Goal: Navigation & Orientation: Find specific page/section

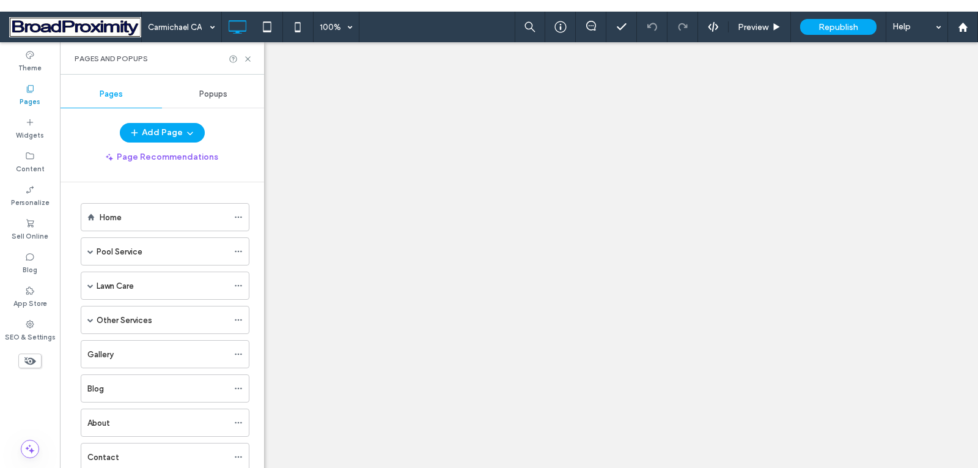
click at [249, 57] on icon at bounding box center [247, 58] width 9 height 9
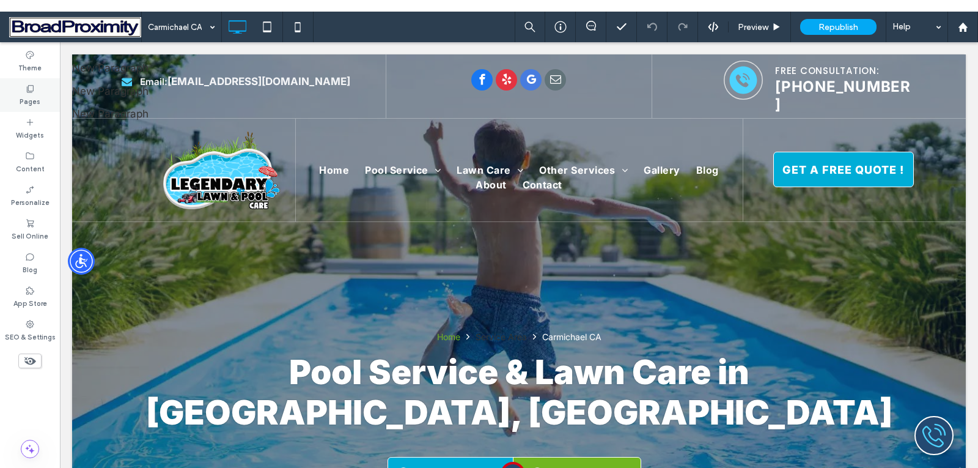
click at [33, 100] on label "Pages" at bounding box center [30, 100] width 21 height 13
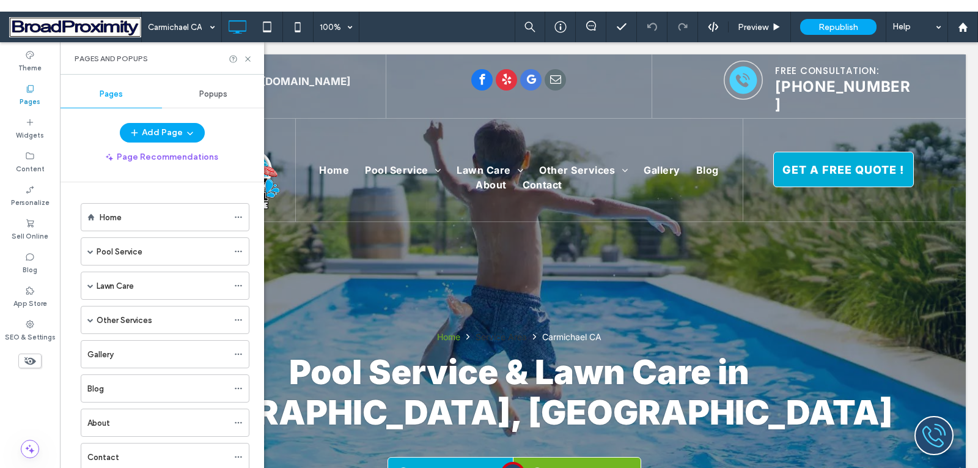
click at [33, 100] on label "Pages" at bounding box center [30, 100] width 21 height 13
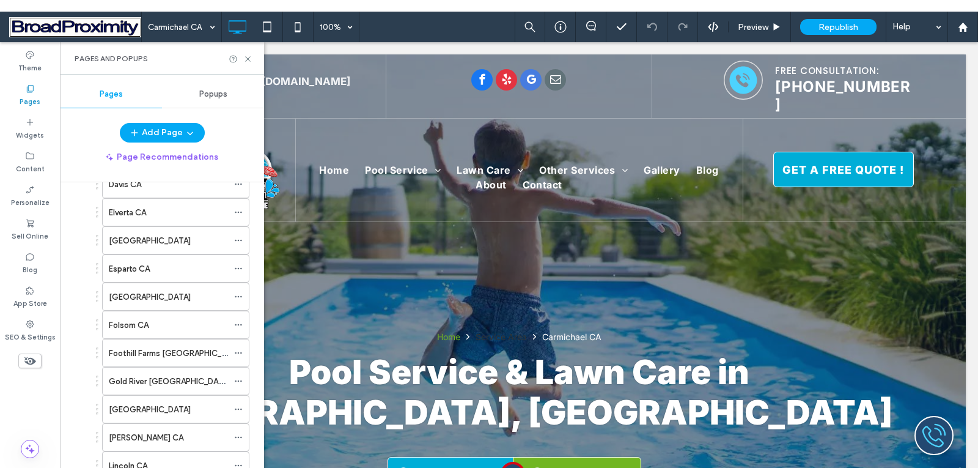
scroll to position [545, 0]
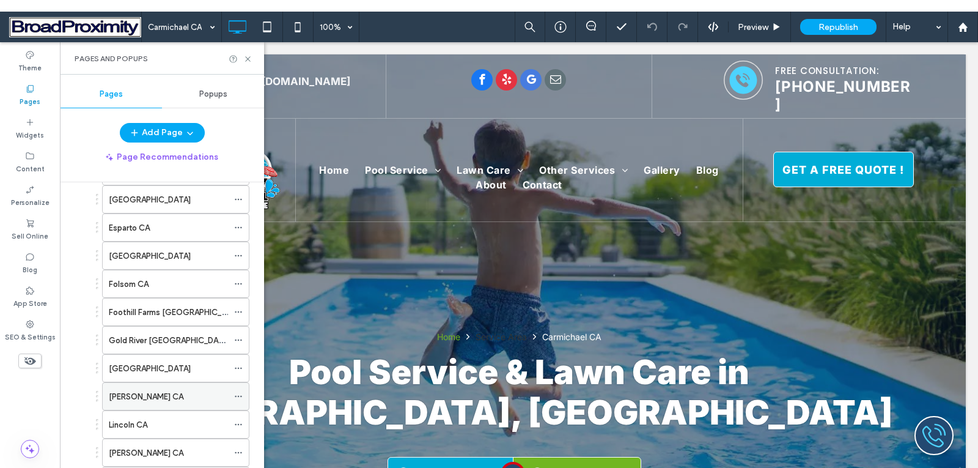
click at [119, 396] on label "[PERSON_NAME] CA" at bounding box center [146, 396] width 75 height 21
click at [245, 57] on icon at bounding box center [247, 58] width 9 height 9
